Goal: Obtain resource: Download file/media

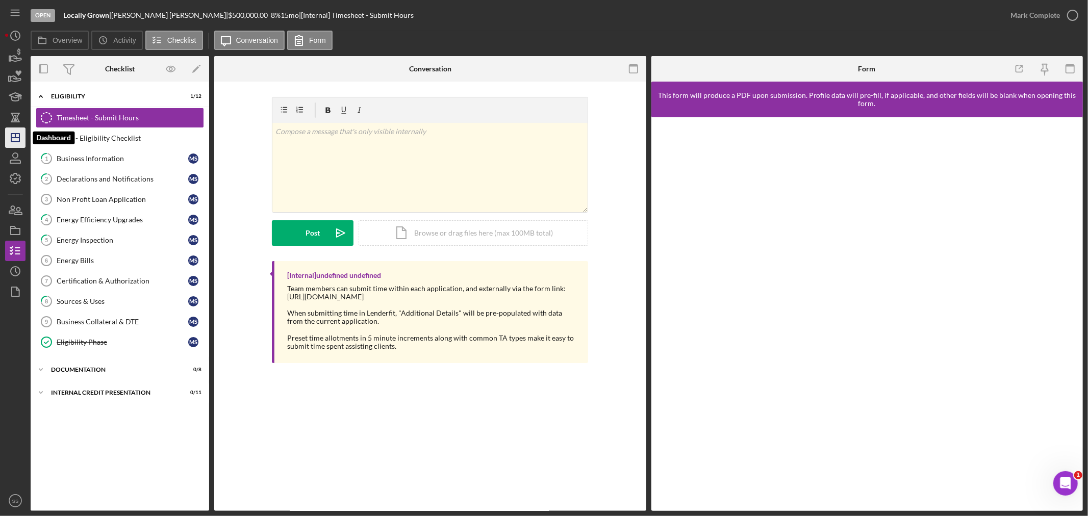
click at [17, 141] on polygon "button" at bounding box center [15, 138] width 8 height 8
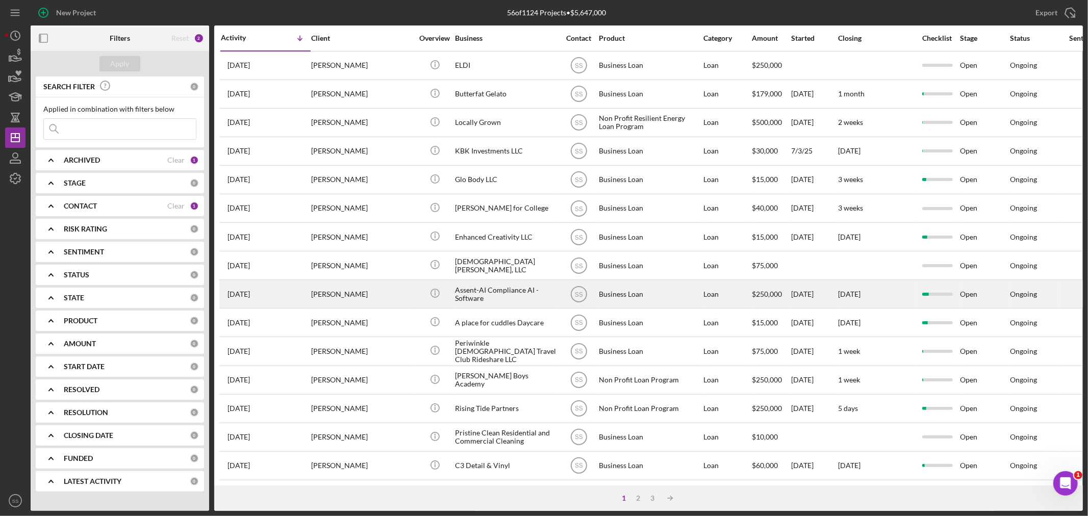
click at [367, 287] on div "[PERSON_NAME]" at bounding box center [362, 294] width 102 height 27
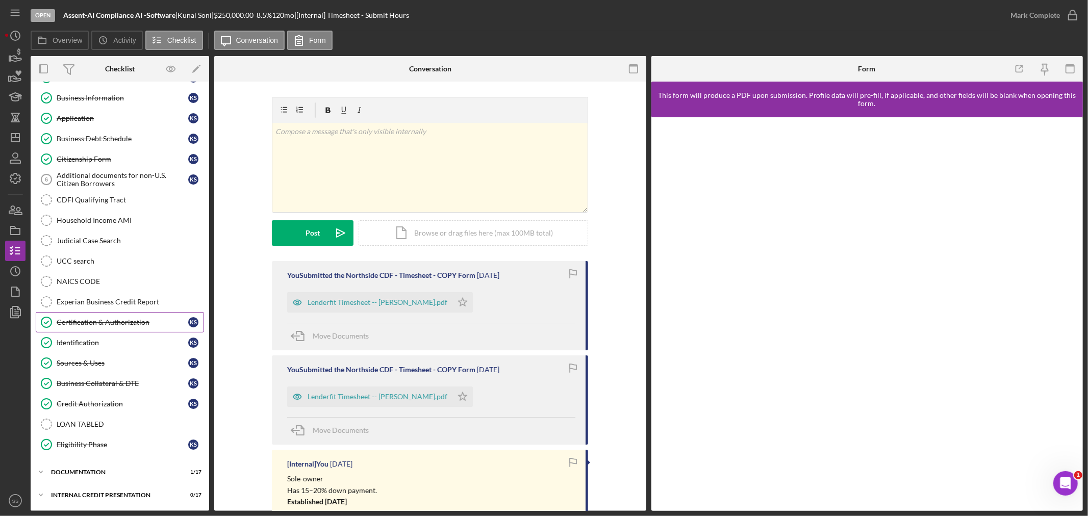
scroll to position [63, 0]
click at [95, 470] on div "documentation" at bounding box center [123, 472] width 145 height 6
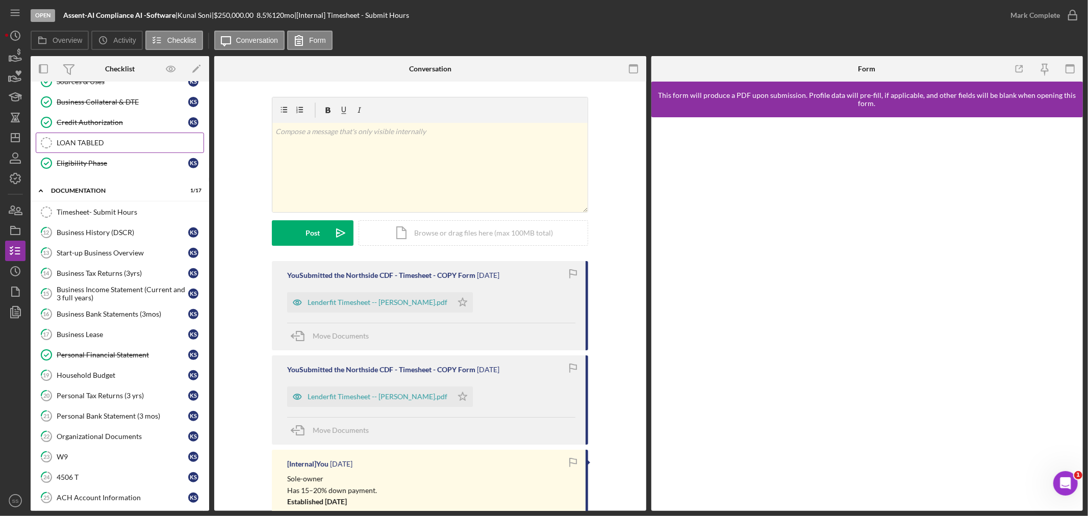
scroll to position [346, 0]
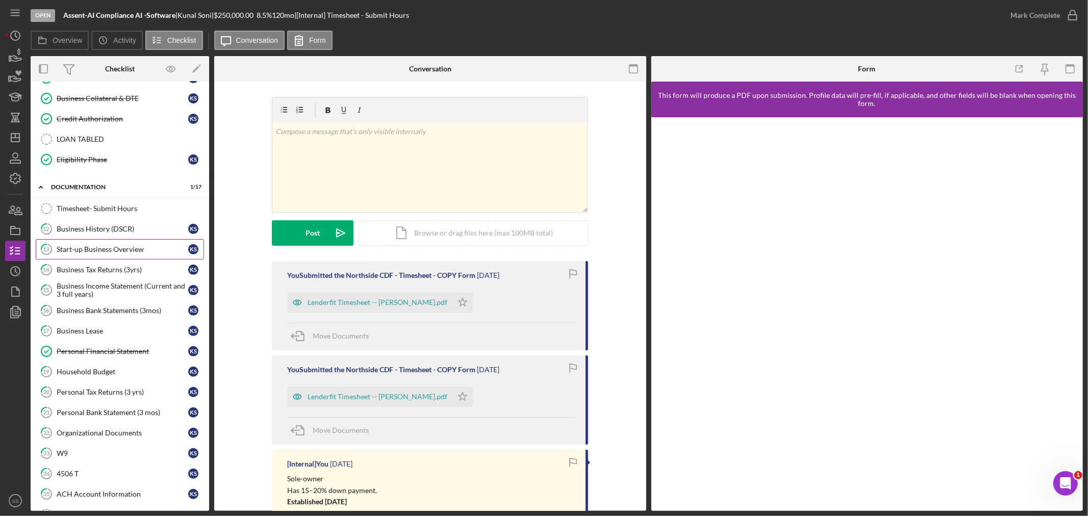
click at [114, 253] on div "Start-up Business Overview" at bounding box center [123, 249] width 132 height 8
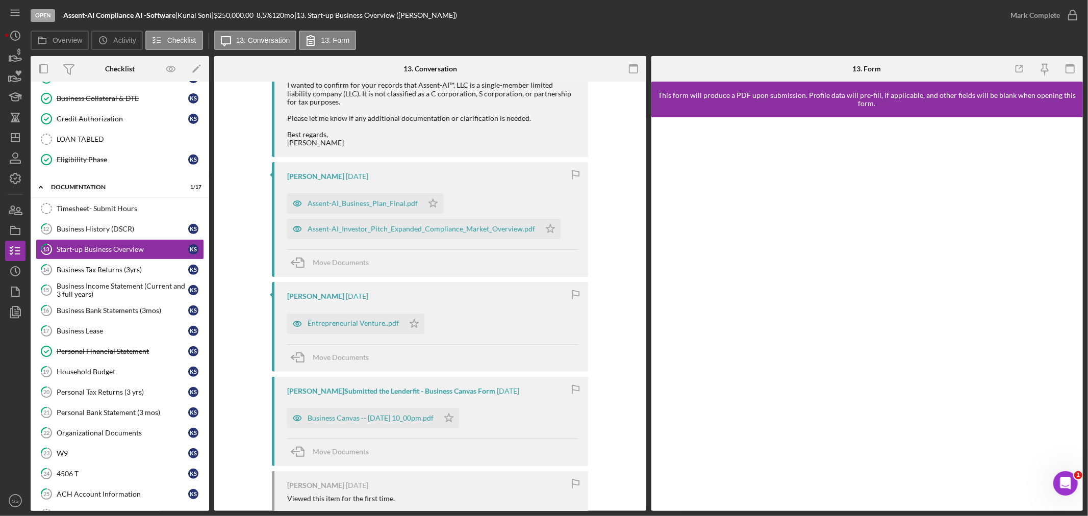
scroll to position [340, 0]
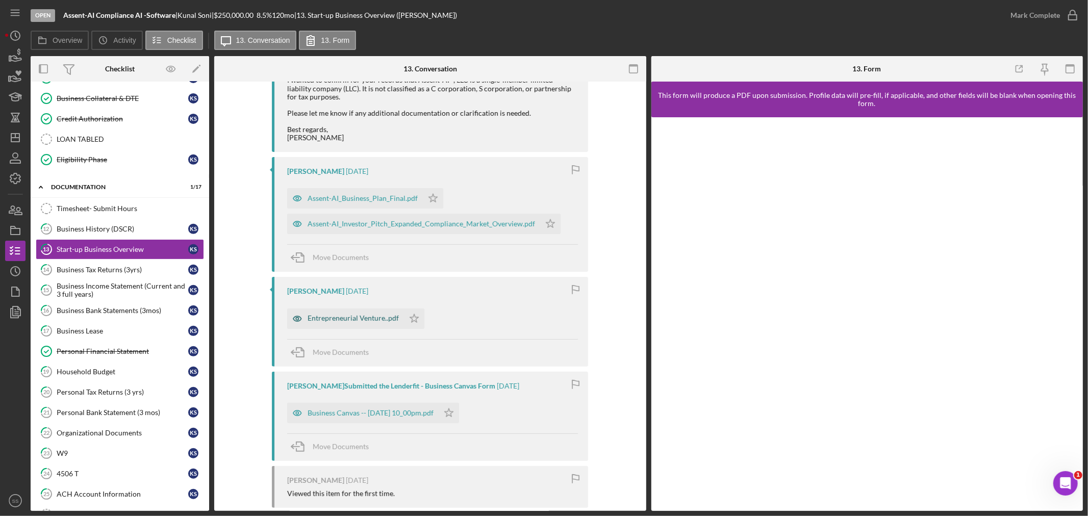
click at [354, 316] on div "Entrepreneurial Venture..pdf" at bounding box center [353, 318] width 91 height 8
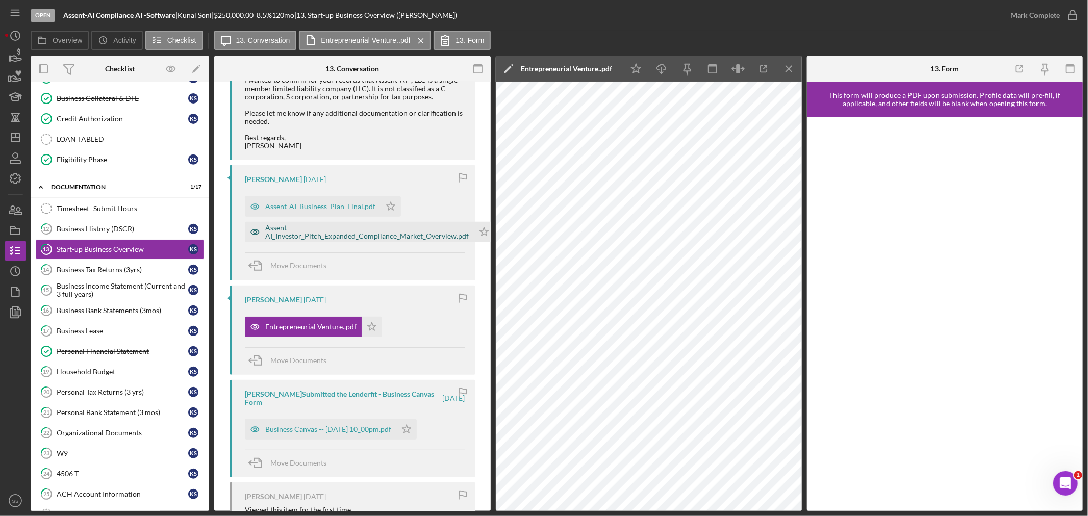
click at [286, 239] on div "Assent-AI_Investor_Pitch_Expanded_Compliance_Market_Overview.pdf" at bounding box center [367, 232] width 204 height 16
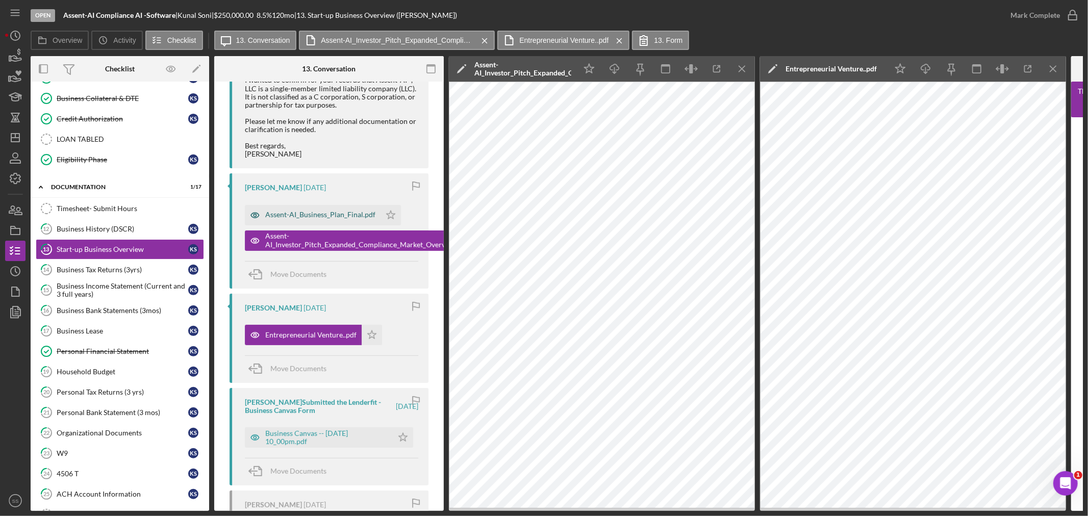
click at [294, 213] on div "Assent-AI_Business_Plan_Final.pdf" at bounding box center [320, 215] width 110 height 8
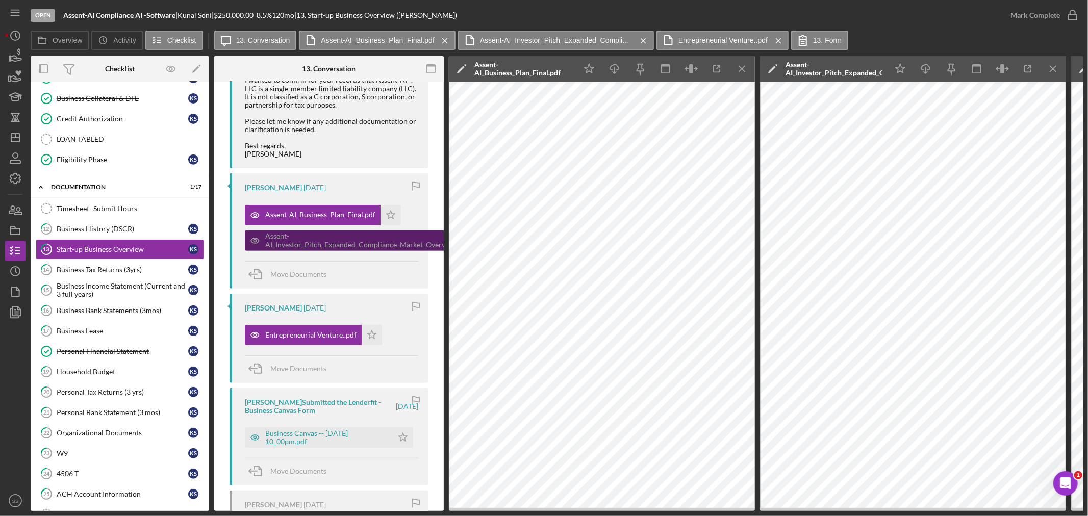
click at [301, 242] on div "Assent-AI_Investor_Pitch_Expanded_Compliance_Market_Overview.pdf" at bounding box center [367, 240] width 204 height 16
click at [370, 242] on div "Assent-AI_Investor_Pitch_Expanded_Compliance_Market_Overview.pdf" at bounding box center [367, 240] width 204 height 16
click at [742, 66] on icon "Icon/Menu Close" at bounding box center [742, 69] width 23 height 23
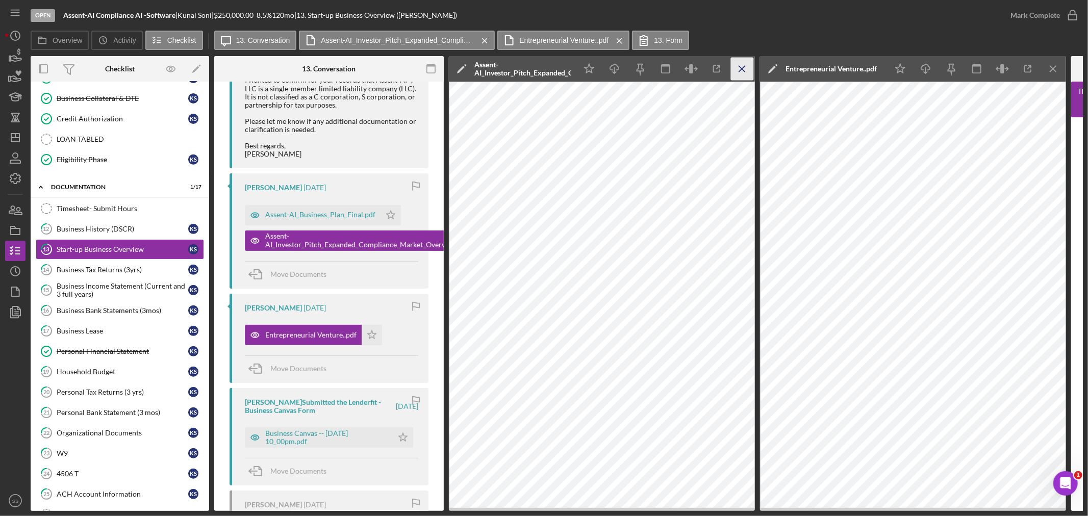
click at [740, 70] on line "button" at bounding box center [742, 69] width 6 height 6
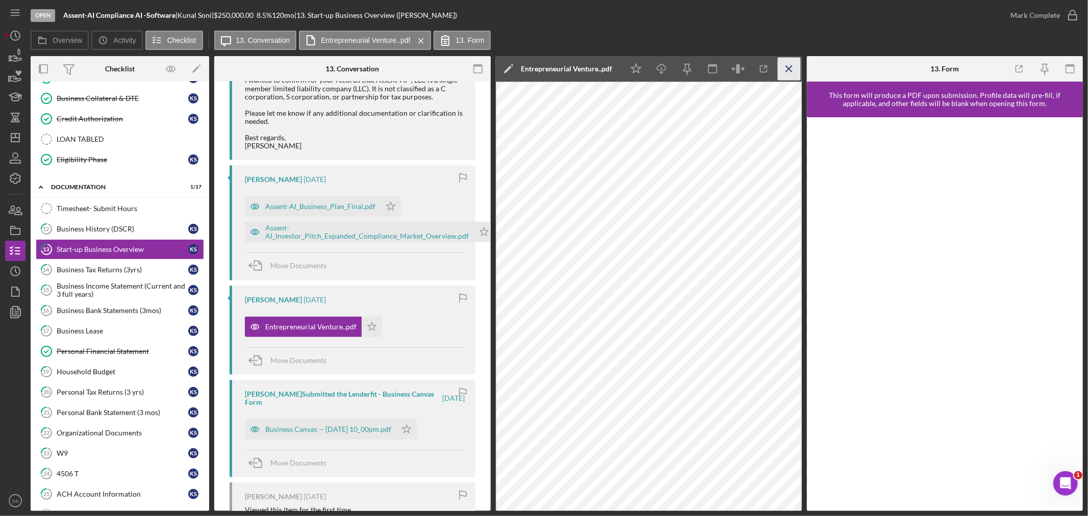
click at [792, 69] on icon "Icon/Menu Close" at bounding box center [788, 69] width 23 height 23
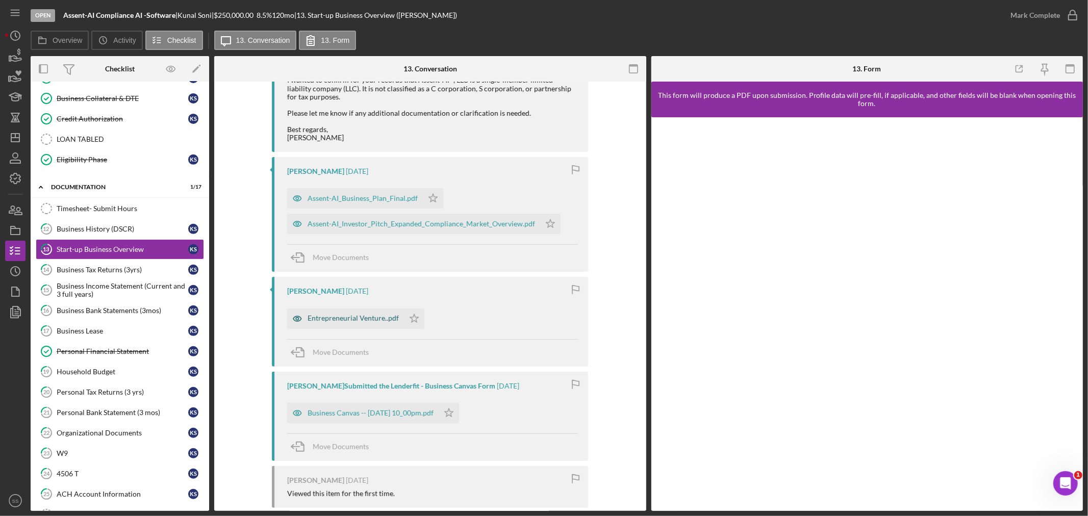
click at [364, 317] on div "Entrepreneurial Venture..pdf" at bounding box center [353, 318] width 91 height 8
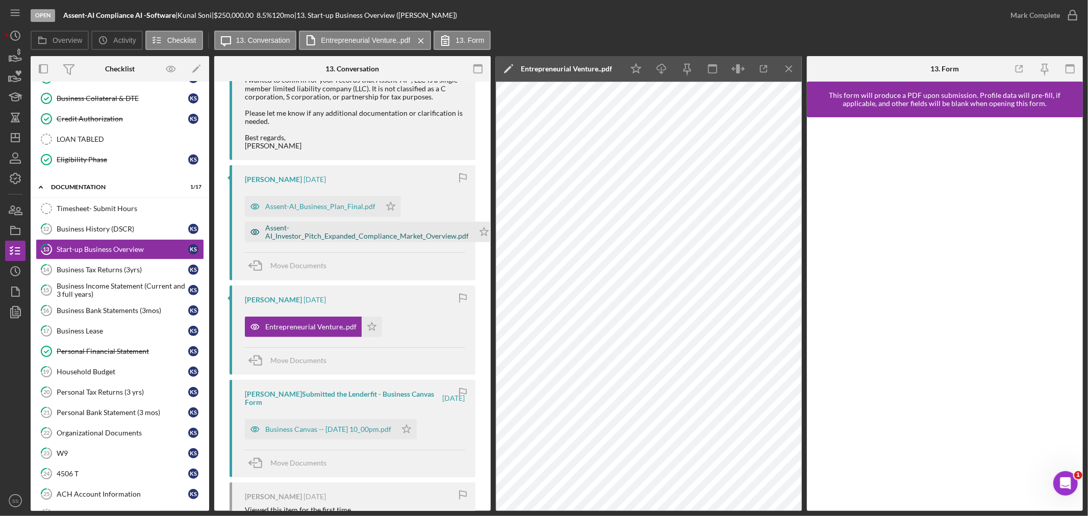
click at [370, 236] on div "Assent-AI_Investor_Pitch_Expanded_Compliance_Market_Overview.pdf" at bounding box center [367, 232] width 204 height 16
